Goal: Task Accomplishment & Management: Manage account settings

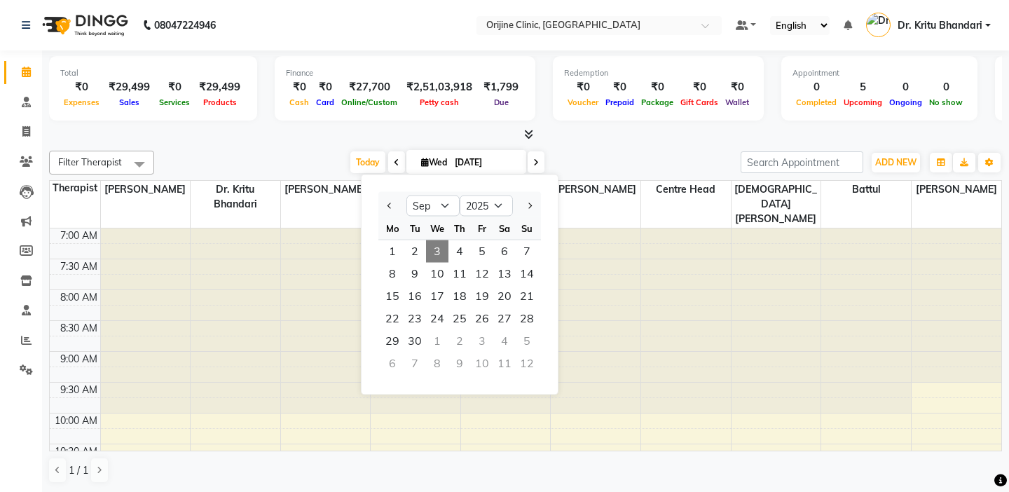
select select "9"
select select "2025"
click at [426, 163] on icon at bounding box center [425, 162] width 8 height 9
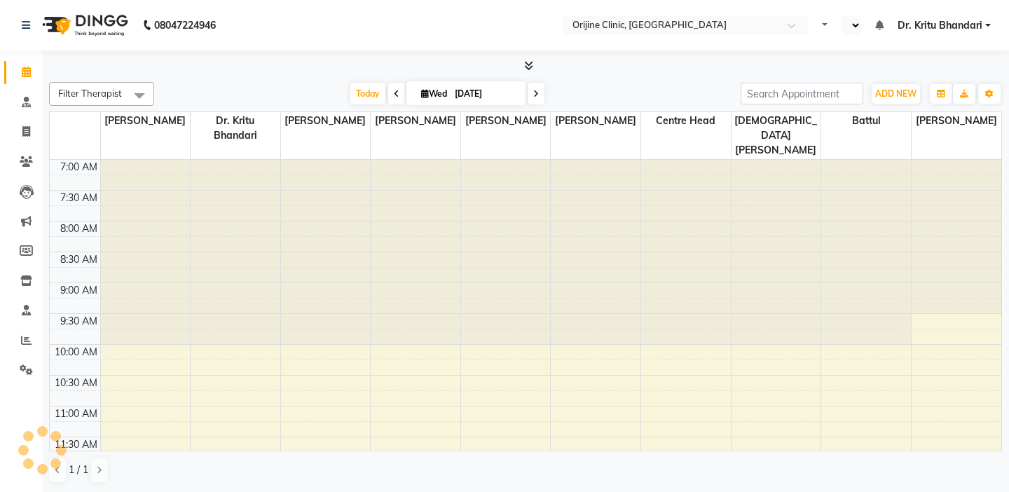
select select "en"
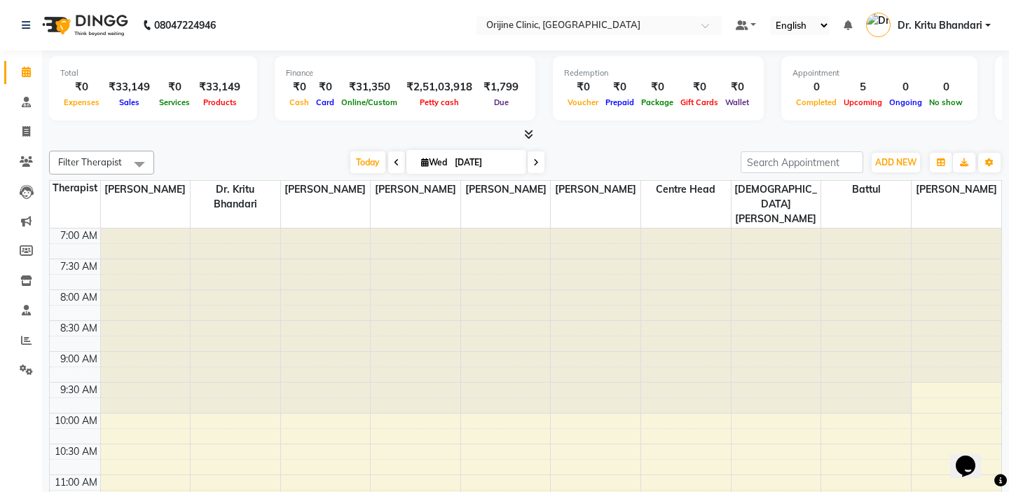
click at [77, 243] on td at bounding box center [75, 250] width 50 height 15
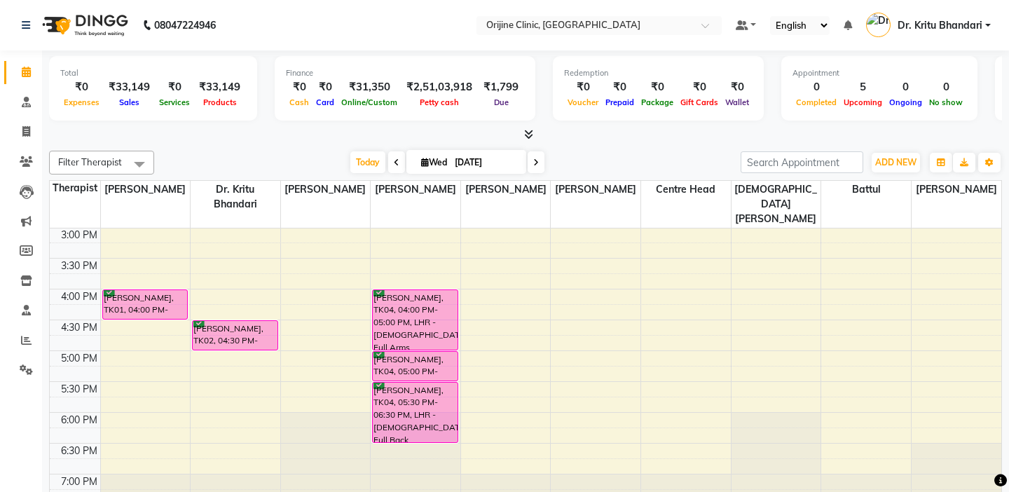
scroll to position [496, 0]
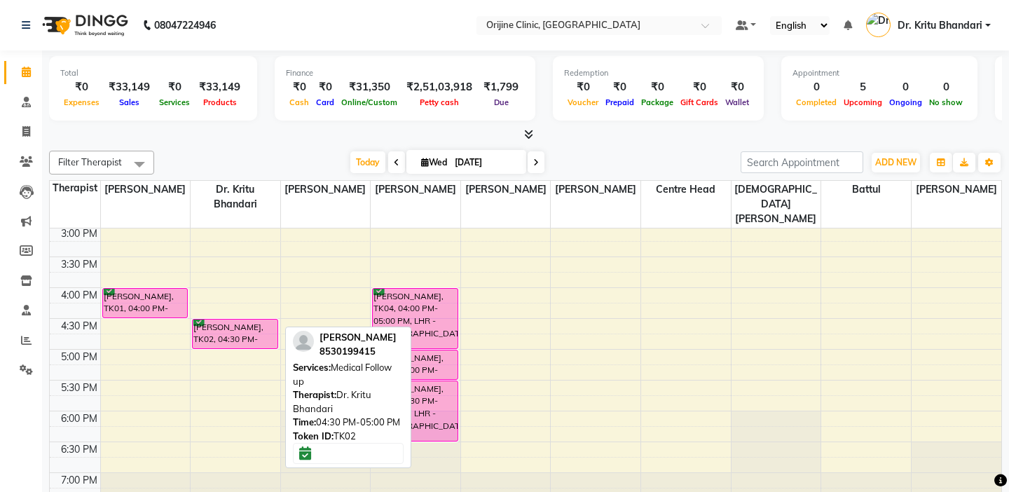
click at [255, 320] on div "[PERSON_NAME], TK02, 04:30 PM-05:00 PM, Medical Follow up" at bounding box center [235, 334] width 84 height 29
select select "6"
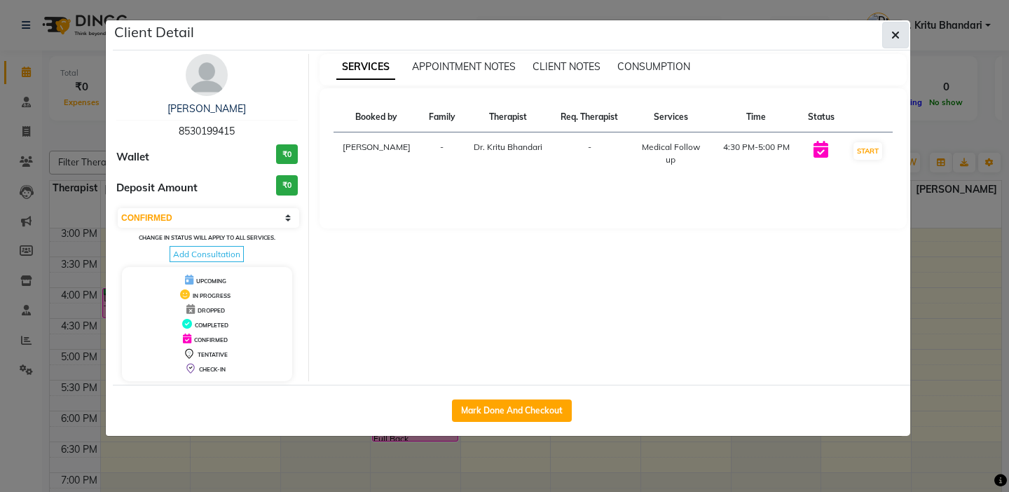
click at [902, 31] on button "button" at bounding box center [896, 35] width 27 height 27
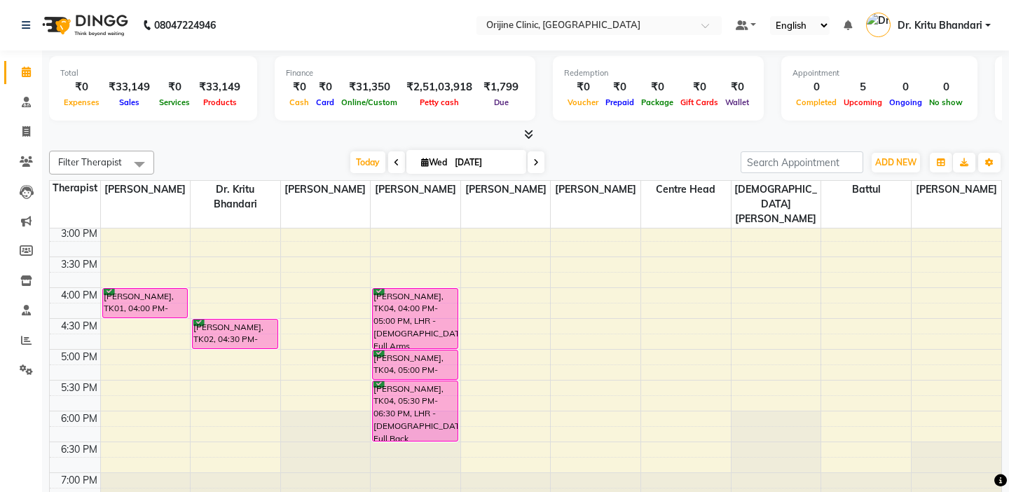
click at [78, 241] on td at bounding box center [75, 248] width 50 height 15
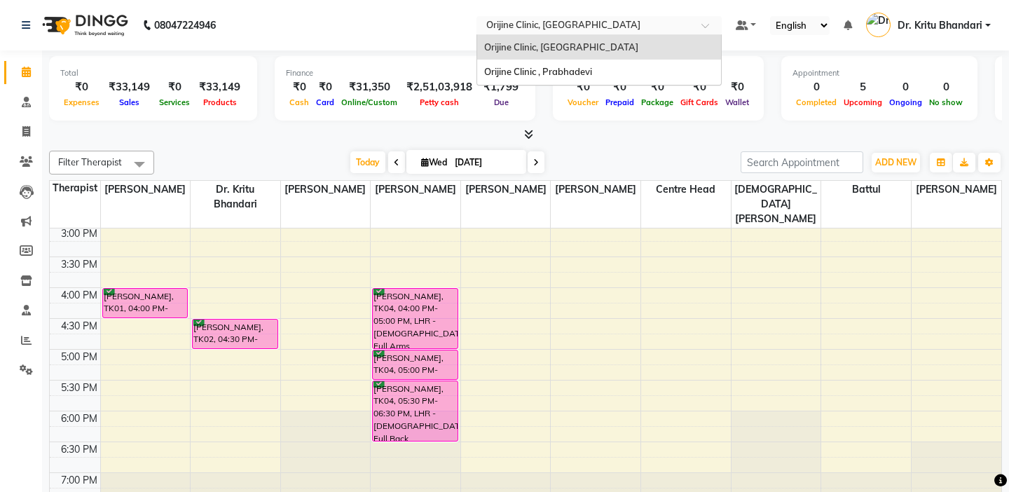
click at [594, 20] on input "text" at bounding box center [585, 27] width 203 height 14
click at [578, 72] on span "Orijine Clinic , Prabhadevi" at bounding box center [538, 71] width 108 height 11
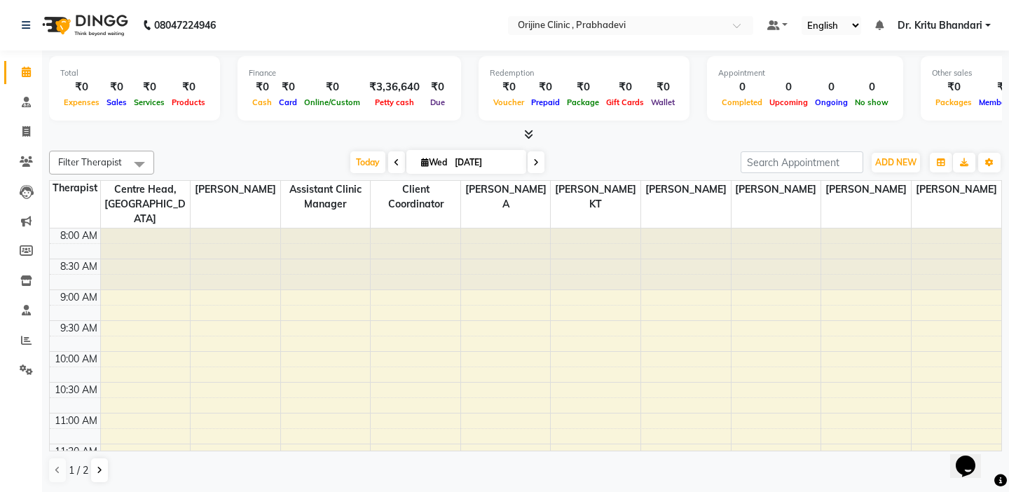
click at [81, 243] on td at bounding box center [75, 250] width 50 height 15
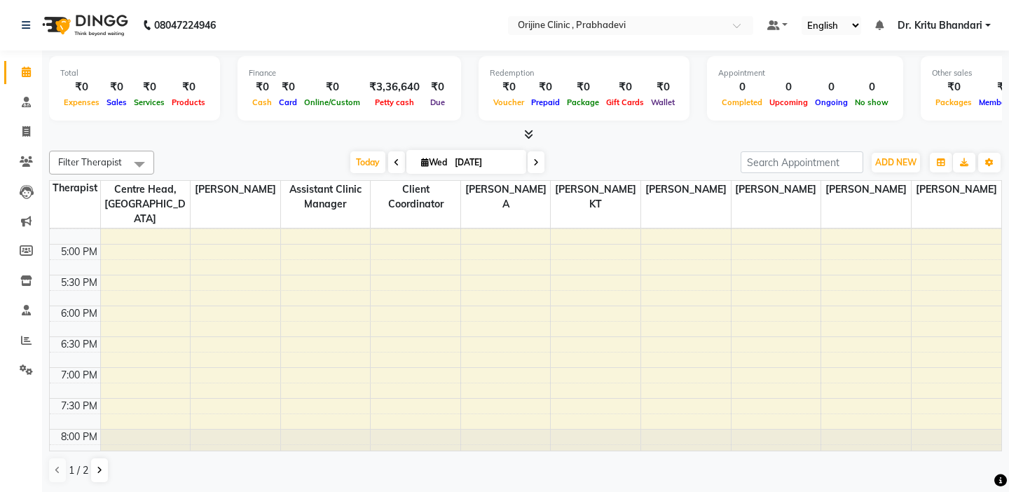
scroll to position [561, 0]
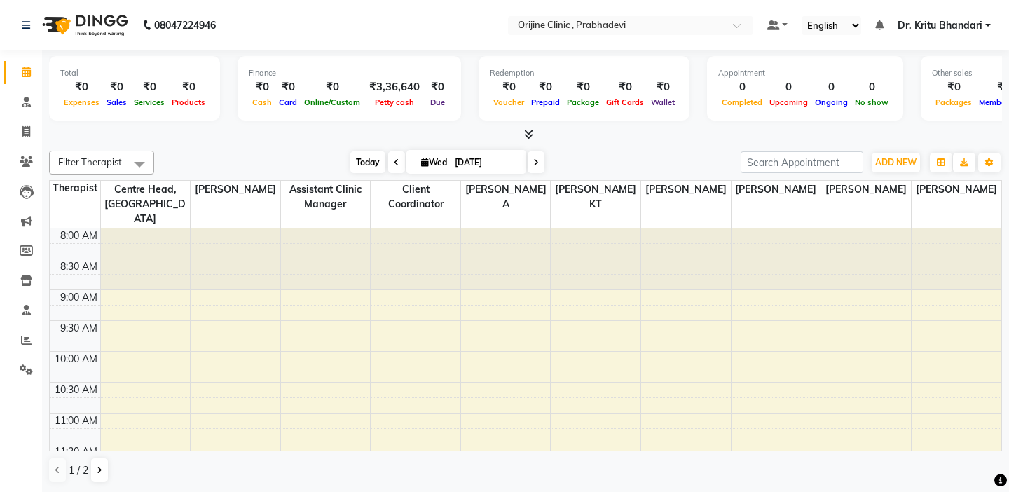
click at [363, 165] on span "Today" at bounding box center [368, 162] width 35 height 22
